Goal: Information Seeking & Learning: Learn about a topic

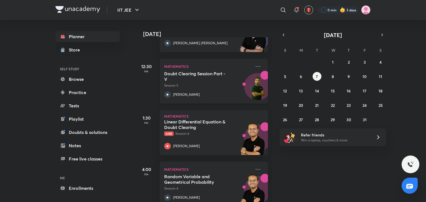
scroll to position [178, 0]
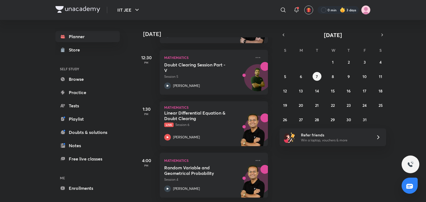
click at [75, 194] on div "Planner Store SELF STUDY Browse Practice Tests Playlist Doubts & solutions Note…" at bounding box center [87, 119] width 64 height 176
click at [89, 182] on h6 "ME" at bounding box center [87, 177] width 64 height 9
click at [90, 185] on link "Enrollments" at bounding box center [87, 188] width 64 height 11
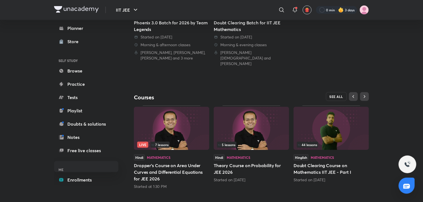
click at [336, 93] on button "SEE ALL" at bounding box center [336, 96] width 21 height 9
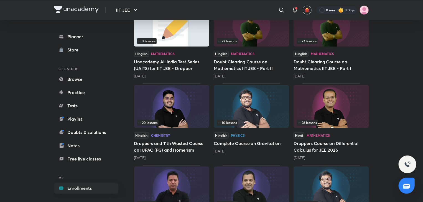
scroll to position [547, 0]
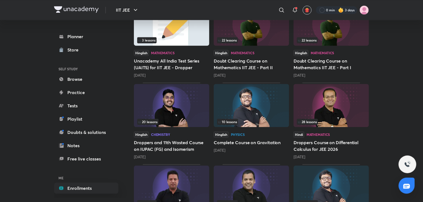
click at [333, 107] on img at bounding box center [330, 105] width 75 height 43
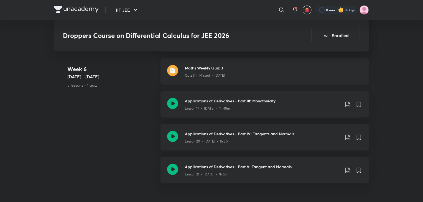
scroll to position [1147, 0]
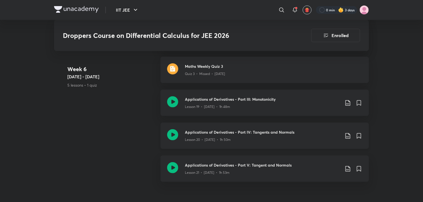
click at [275, 129] on h3 "Applications of Derivatives - Part IV: Tangents and Normals" at bounding box center [262, 132] width 155 height 6
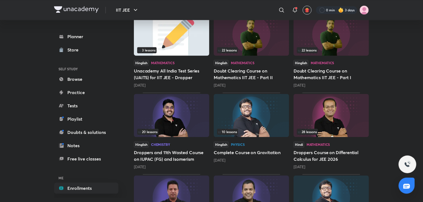
scroll to position [537, 0]
click at [248, 129] on div "10 lessons" at bounding box center [251, 132] width 69 height 6
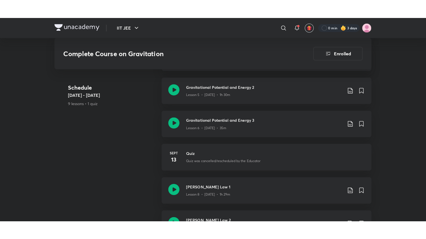
scroll to position [448, 0]
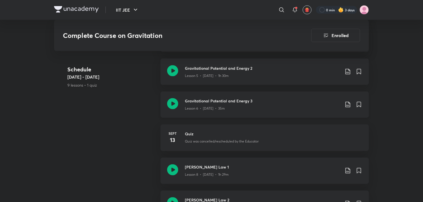
click at [253, 111] on div "Gravitational Potential and Energy 3 Lesson 6 • [DATE] • 35m" at bounding box center [264, 105] width 208 height 26
